Goal: Task Accomplishment & Management: Manage account settings

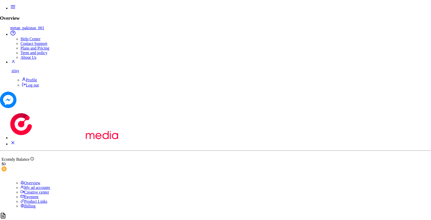
click at [263, 20] on nav "Overview metap_pakistan_001 Help Center Contact Support Plans and Pricing Term …" at bounding box center [215, 56] width 431 height 105
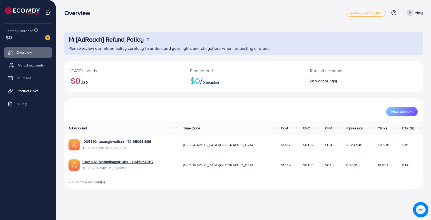
click at [34, 67] on span "My ad accounts" at bounding box center [31, 65] width 26 height 5
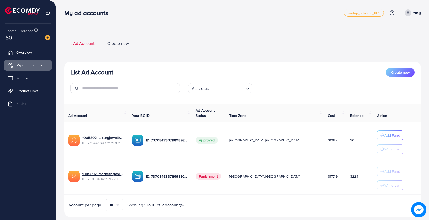
click at [405, 12] on link "ziisy" at bounding box center [412, 12] width 18 height 7
click at [393, 40] on span "Log out" at bounding box center [391, 42] width 14 height 6
